Goal: Task Accomplishment & Management: Use online tool/utility

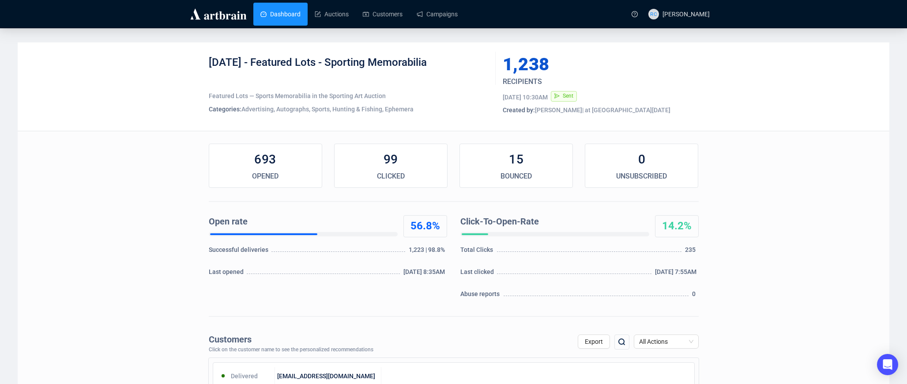
click at [296, 19] on link "Dashboard" at bounding box center [280, 14] width 40 height 23
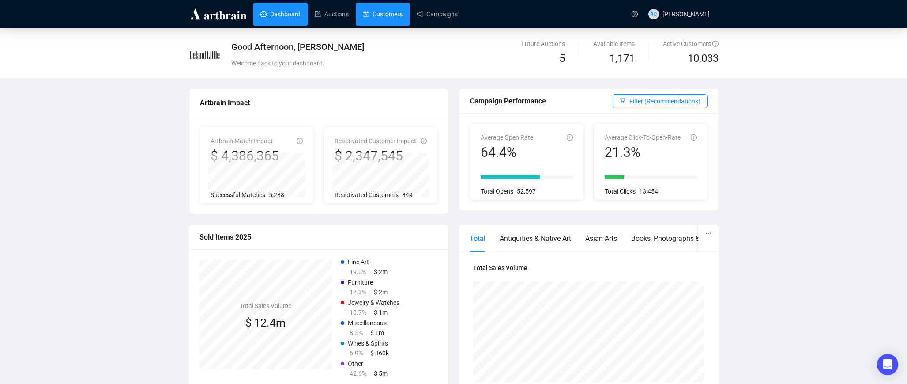
click at [395, 11] on link "Customers" at bounding box center [383, 14] width 40 height 23
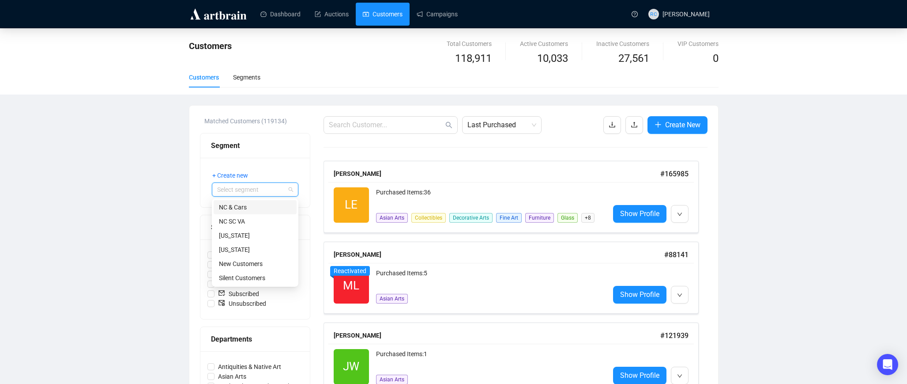
click at [281, 188] on input "search" at bounding box center [251, 189] width 68 height 13
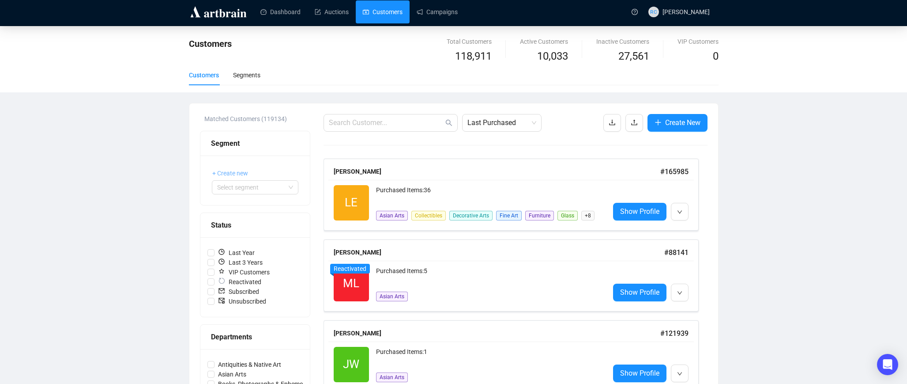
click at [228, 173] on span "+ Create new" at bounding box center [230, 173] width 36 height 10
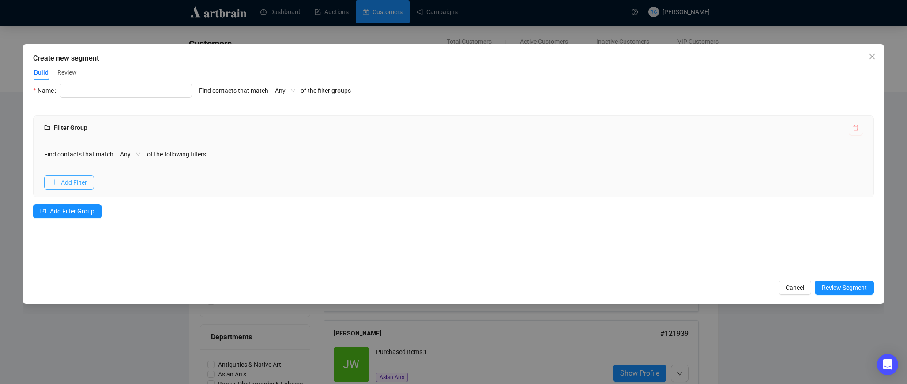
click at [73, 185] on span "Add Filter" at bounding box center [74, 182] width 26 height 10
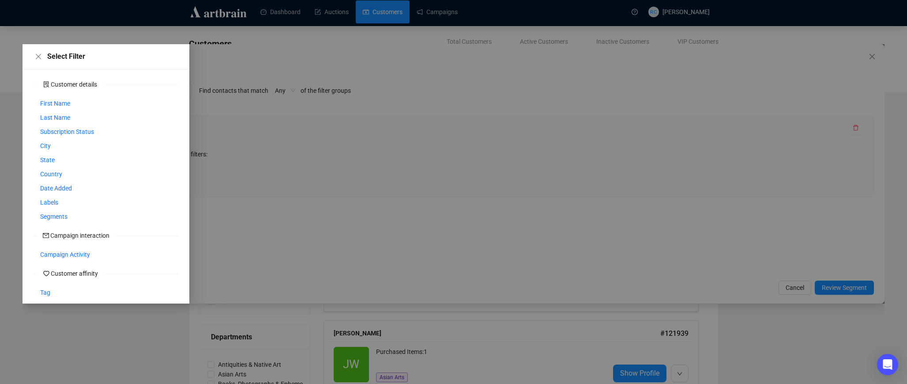
scroll to position [0, 0]
click at [66, 260] on span "Campaign Activity" at bounding box center [65, 262] width 50 height 10
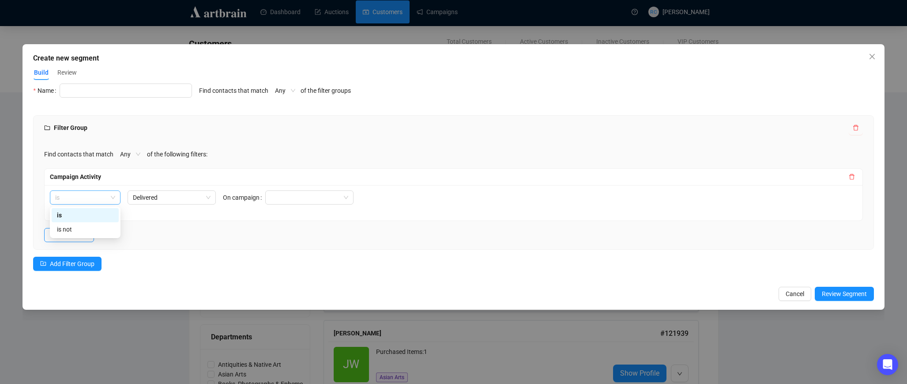
click at [111, 203] on span "is" at bounding box center [85, 197] width 60 height 13
click at [205, 198] on span "Delivered" at bounding box center [172, 197] width 78 height 13
click at [794, 298] on span "Cancel" at bounding box center [795, 294] width 19 height 10
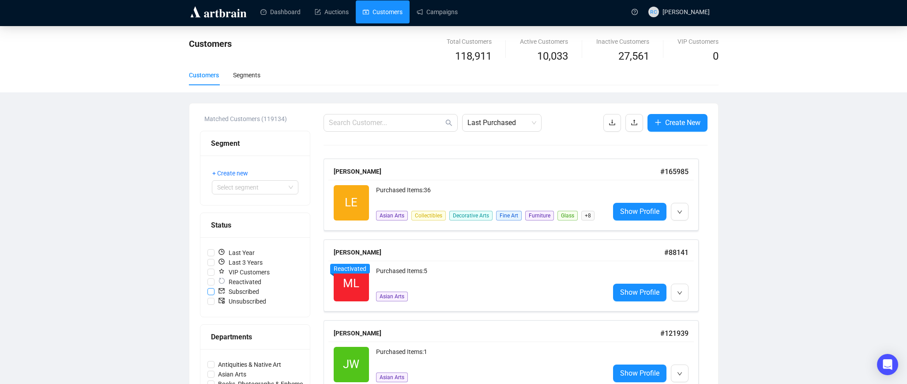
click at [211, 291] on input "Subscribed" at bounding box center [210, 291] width 7 height 7
checkbox input "true"
click at [208, 253] on input "Last Year" at bounding box center [210, 252] width 7 height 7
checkbox input "true"
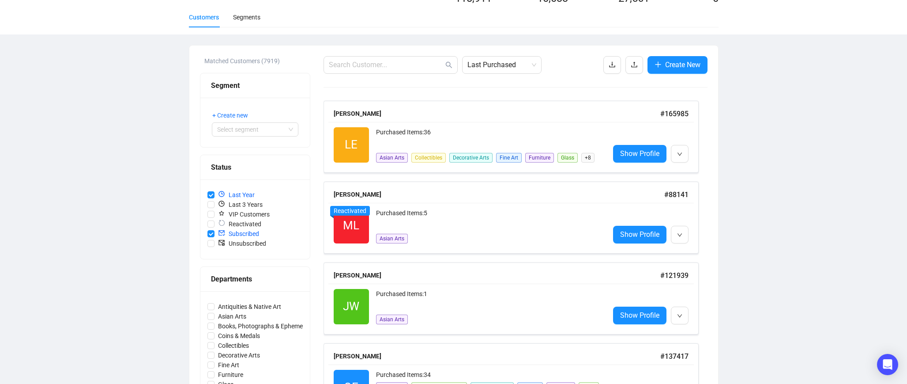
scroll to position [61, 0]
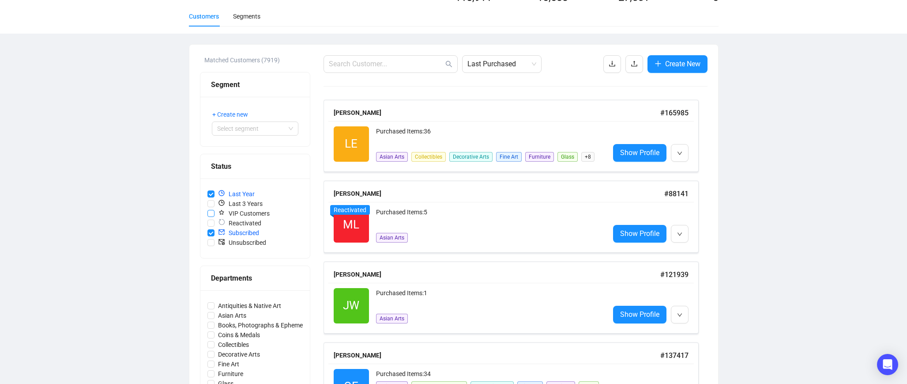
click at [209, 215] on input "VIP Customers" at bounding box center [210, 213] width 7 height 7
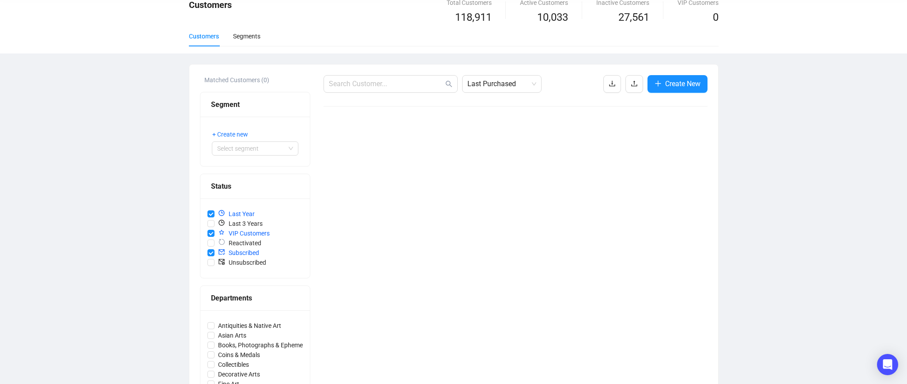
scroll to position [0, 0]
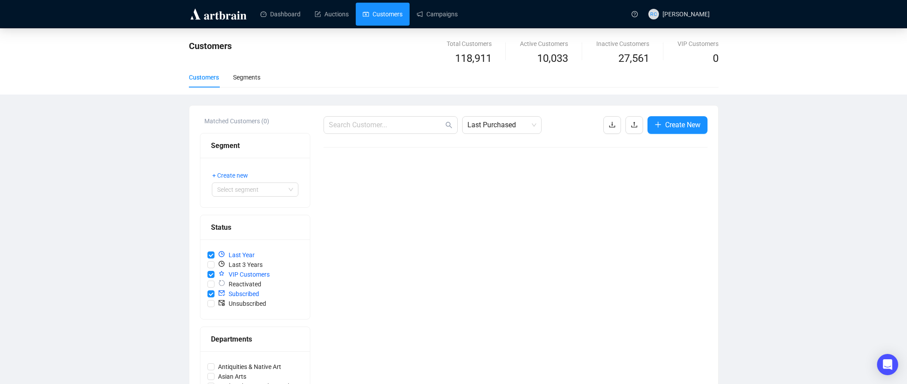
click at [207, 273] on div "Last Year Last 3 Years VIP Customers Reactivated Subscribed Unsubscribed" at bounding box center [254, 278] width 109 height 79
click at [210, 274] on input "VIP Customers" at bounding box center [210, 274] width 7 height 7
checkbox input "false"
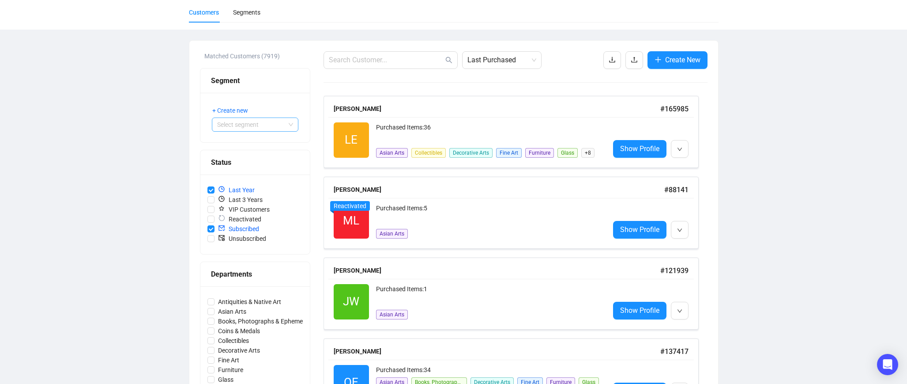
scroll to position [68, 0]
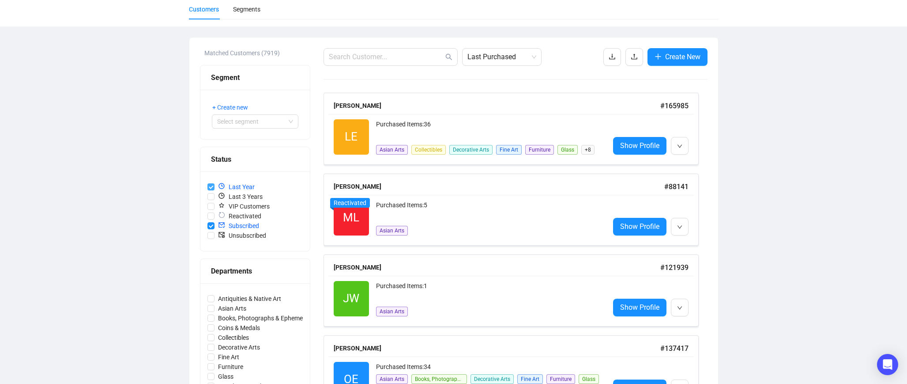
click at [210, 185] on input "Last Year" at bounding box center [210, 186] width 7 height 7
checkbox input "false"
click at [212, 197] on input "Last 3 Years" at bounding box center [210, 196] width 7 height 7
checkbox input "true"
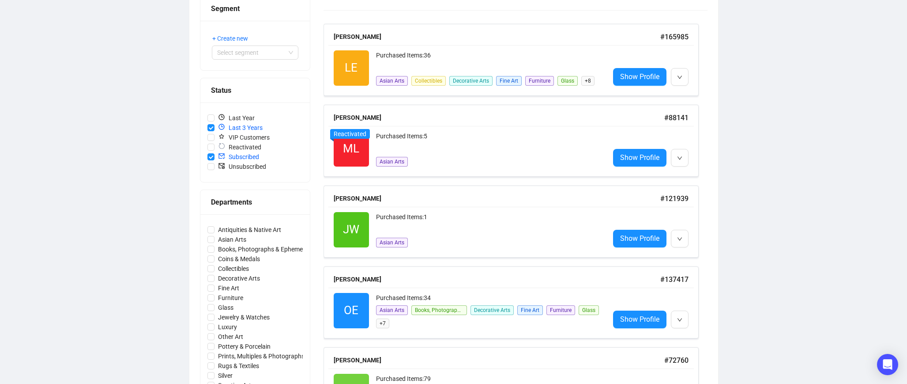
scroll to position [0, 0]
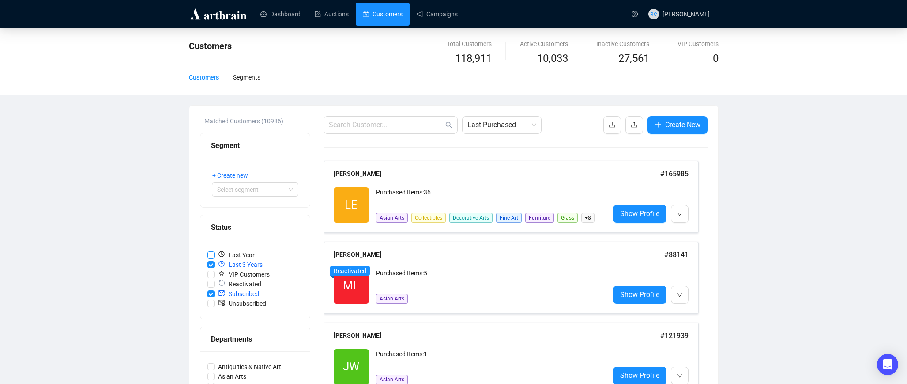
click at [212, 259] on label "Last Year" at bounding box center [254, 255] width 95 height 10
click at [212, 258] on input "Last Year" at bounding box center [210, 254] width 7 height 7
click at [212, 255] on input "Last Year" at bounding box center [210, 254] width 7 height 7
checkbox input "false"
click at [210, 263] on input "Last 3 Years" at bounding box center [210, 264] width 7 height 7
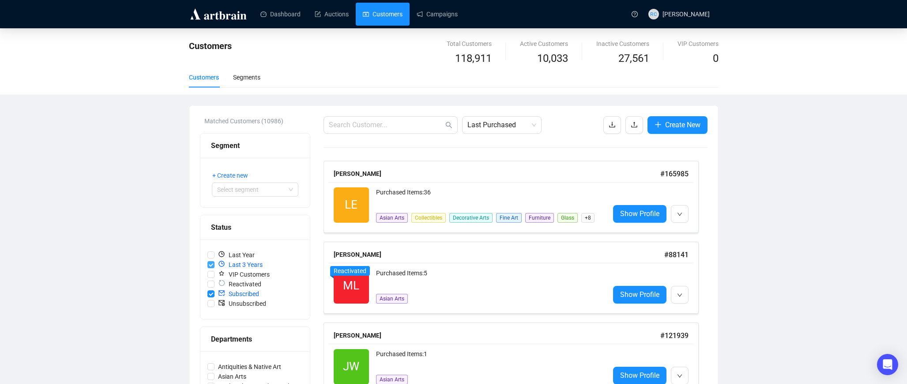
checkbox input "true"
click at [210, 255] on input "Last Year" at bounding box center [210, 254] width 7 height 7
checkbox input "false"
click at [211, 273] on input "VIP Customers" at bounding box center [210, 274] width 7 height 7
checkbox input "true"
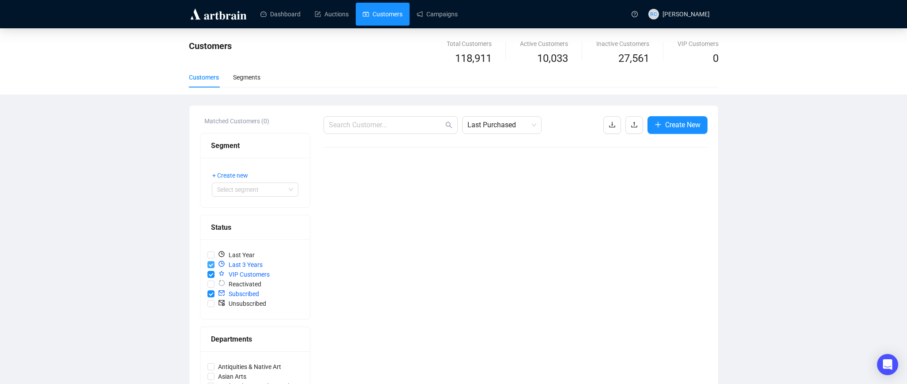
click at [214, 266] on input "Last 3 Years" at bounding box center [210, 264] width 7 height 7
checkbox input "false"
click at [213, 256] on input "Last Year" at bounding box center [210, 254] width 7 height 7
checkbox input "true"
click at [211, 276] on input "VIP Customers" at bounding box center [210, 274] width 7 height 7
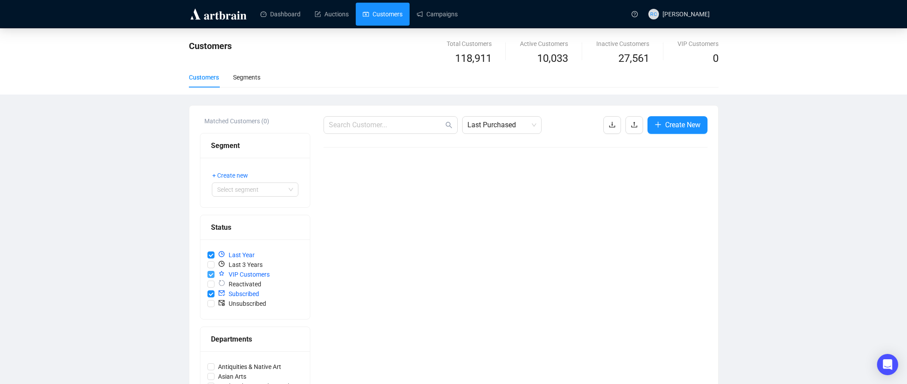
checkbox input "false"
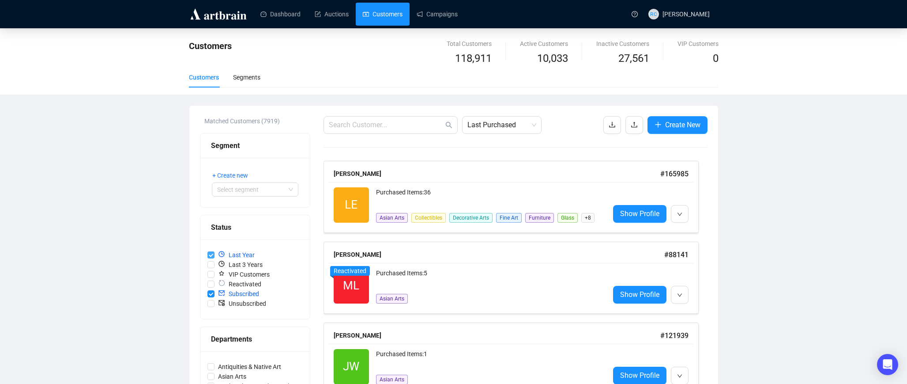
click at [213, 256] on input "Last Year" at bounding box center [210, 254] width 7 height 7
checkbox input "false"
click at [211, 264] on input "Last 3 Years" at bounding box center [210, 264] width 7 height 7
checkbox input "false"
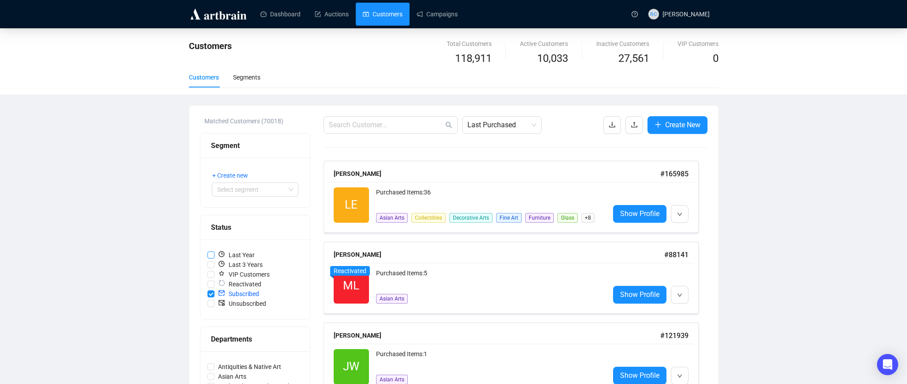
click at [215, 253] on span "Last Year" at bounding box center [237, 255] width 44 height 10
click at [215, 253] on input "Last Year" at bounding box center [210, 254] width 7 height 7
checkbox input "true"
drag, startPoint x: 213, startPoint y: 270, endPoint x: 212, endPoint y: 275, distance: 5.4
click at [213, 270] on label "VIP Customers" at bounding box center [254, 274] width 95 height 10
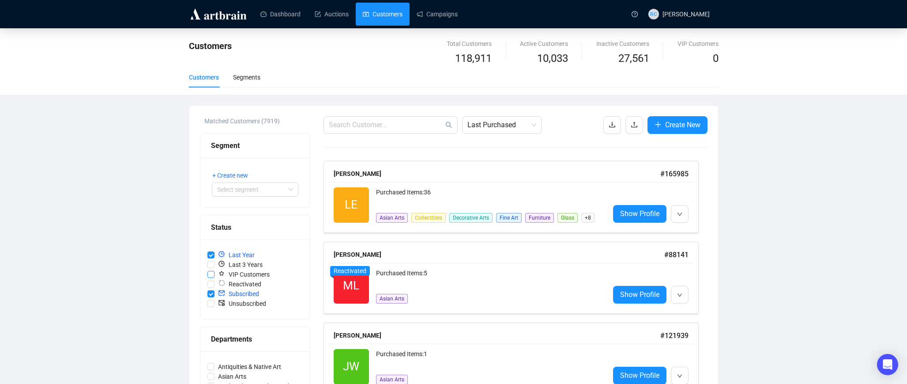
click at [212, 275] on input "VIP Customers" at bounding box center [210, 274] width 7 height 7
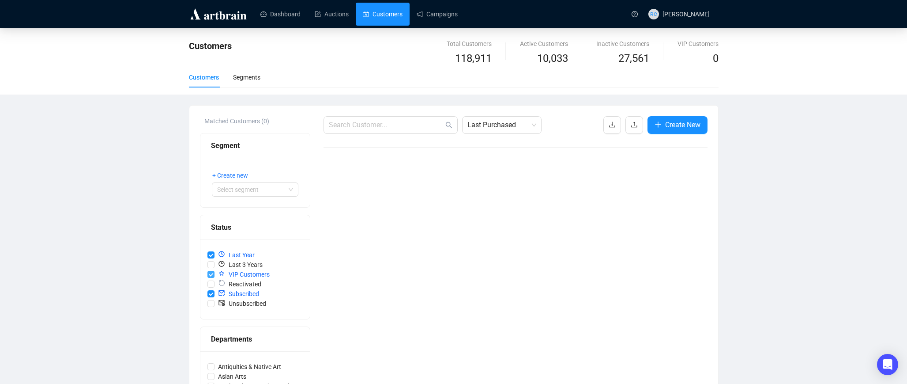
click at [212, 275] on input "VIP Customers" at bounding box center [210, 274] width 7 height 7
checkbox input "false"
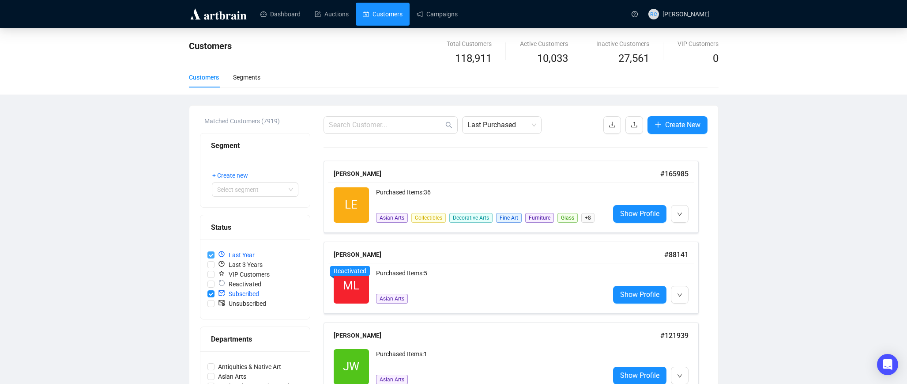
click at [213, 254] on input "Last Year" at bounding box center [210, 254] width 7 height 7
checkbox input "false"
click at [212, 263] on input "Last 3 Years" at bounding box center [210, 264] width 7 height 7
checkbox input "true"
click at [209, 283] on input "Reactivated" at bounding box center [210, 283] width 7 height 7
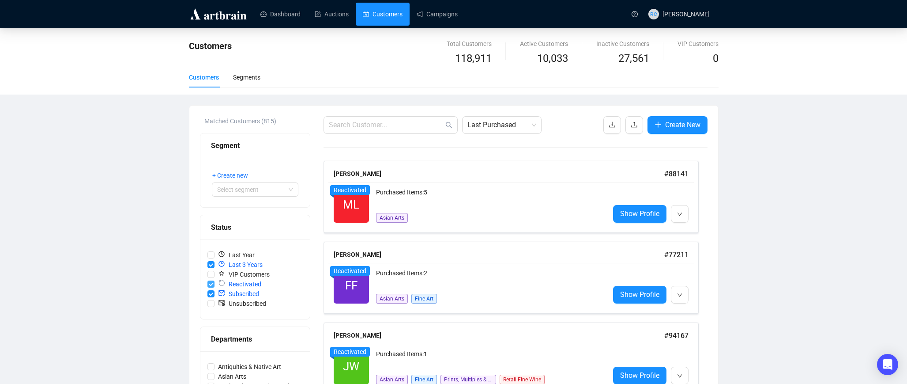
click at [210, 284] on input "Reactivated" at bounding box center [210, 283] width 7 height 7
checkbox input "false"
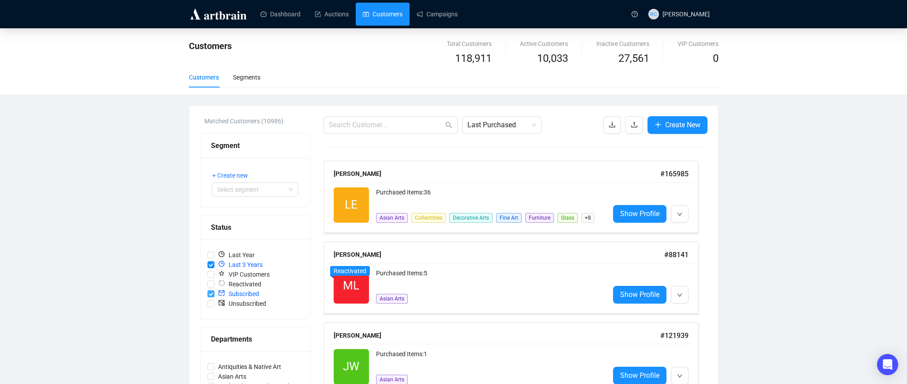
click at [212, 297] on input "Subscribed" at bounding box center [210, 293] width 7 height 7
click at [209, 295] on input "Subscribed" at bounding box center [210, 293] width 7 height 7
click at [211, 296] on input "Subscribed" at bounding box center [210, 293] width 7 height 7
click at [211, 294] on input "Subscribed" at bounding box center [210, 293] width 7 height 7
checkbox input "true"
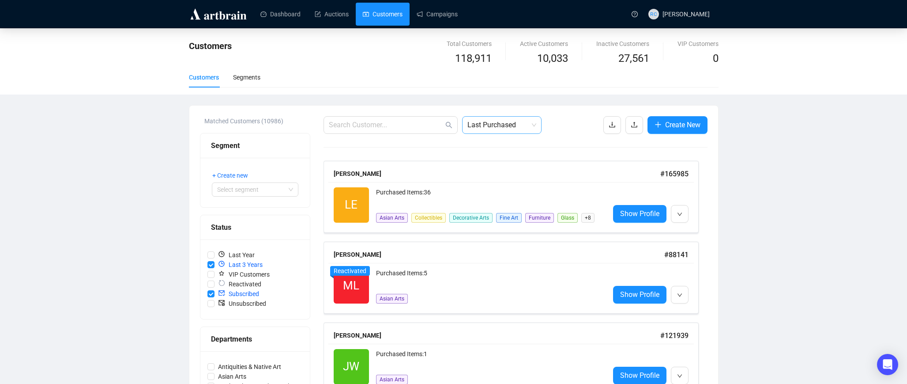
click at [531, 122] on span "Last Purchased" at bounding box center [502, 125] width 69 height 17
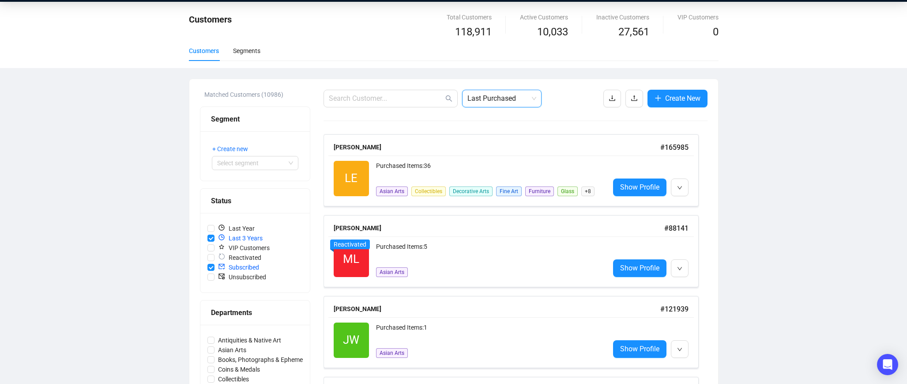
scroll to position [24, 0]
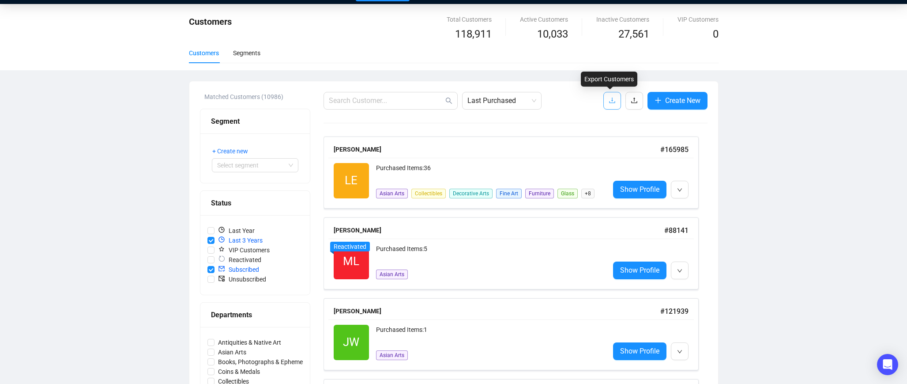
click at [608, 108] on button "button" at bounding box center [613, 101] width 18 height 18
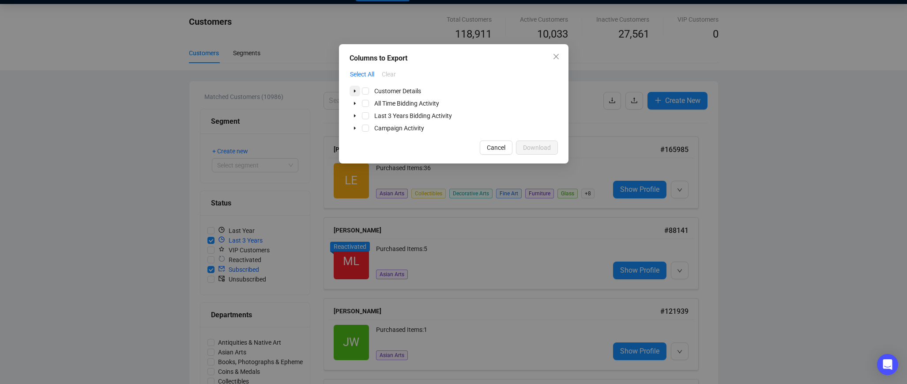
click at [357, 91] on icon "caret-down" at bounding box center [355, 91] width 4 height 4
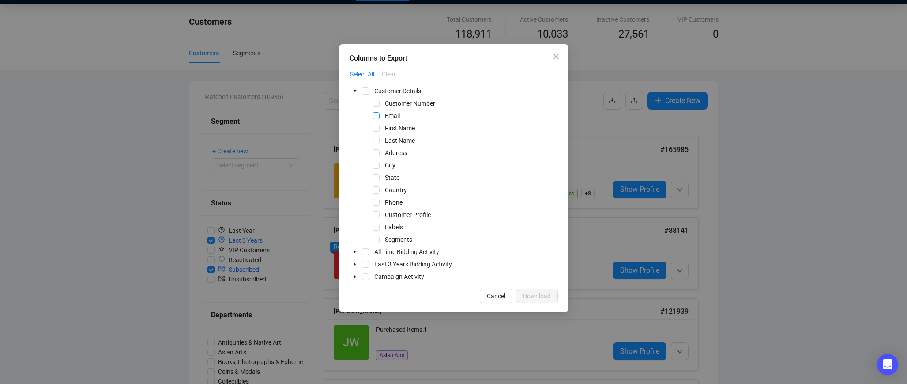
click at [378, 114] on span "Select Email" at bounding box center [376, 115] width 7 height 7
click at [535, 298] on span "Download" at bounding box center [537, 296] width 28 height 10
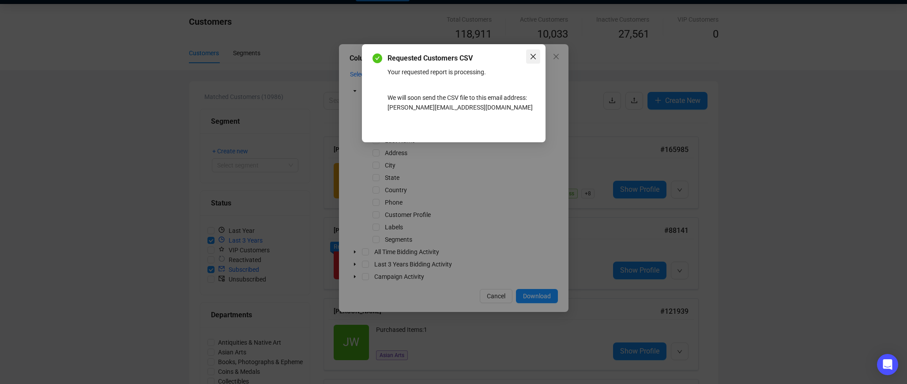
click at [533, 60] on button "Close" at bounding box center [533, 56] width 14 height 14
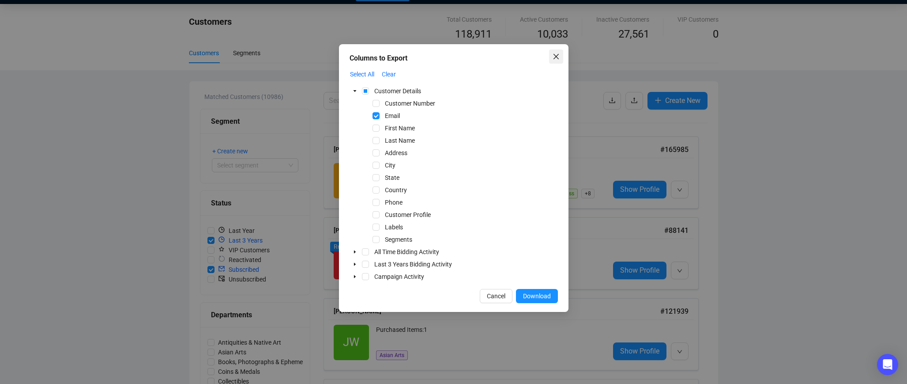
click at [557, 56] on icon "close" at bounding box center [556, 56] width 7 height 7
